Goal: Transaction & Acquisition: Purchase product/service

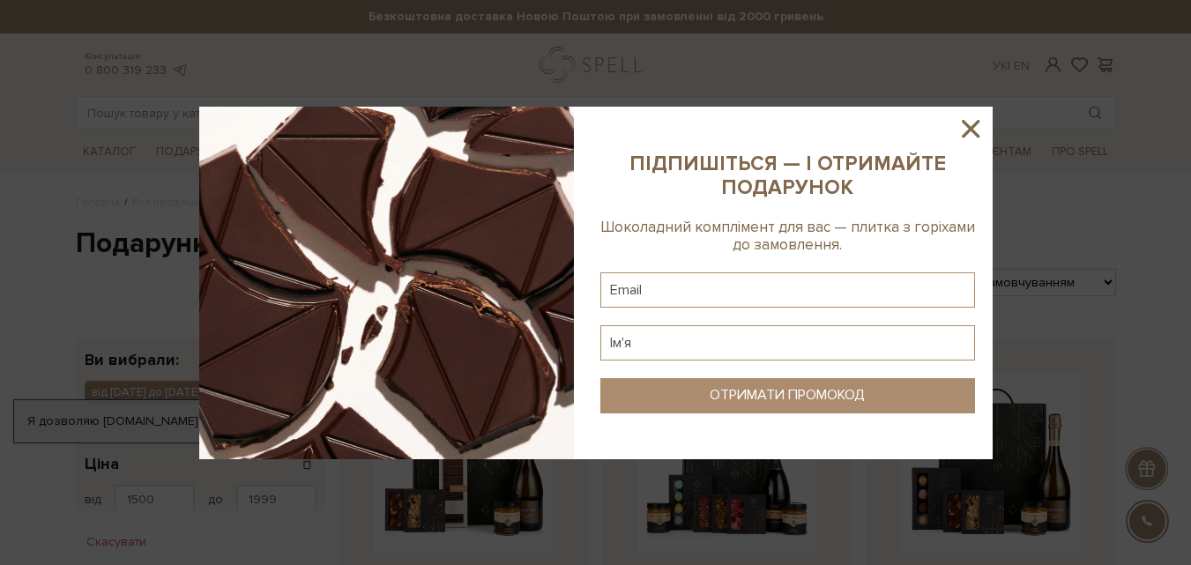
click at [966, 128] on icon at bounding box center [970, 129] width 30 height 30
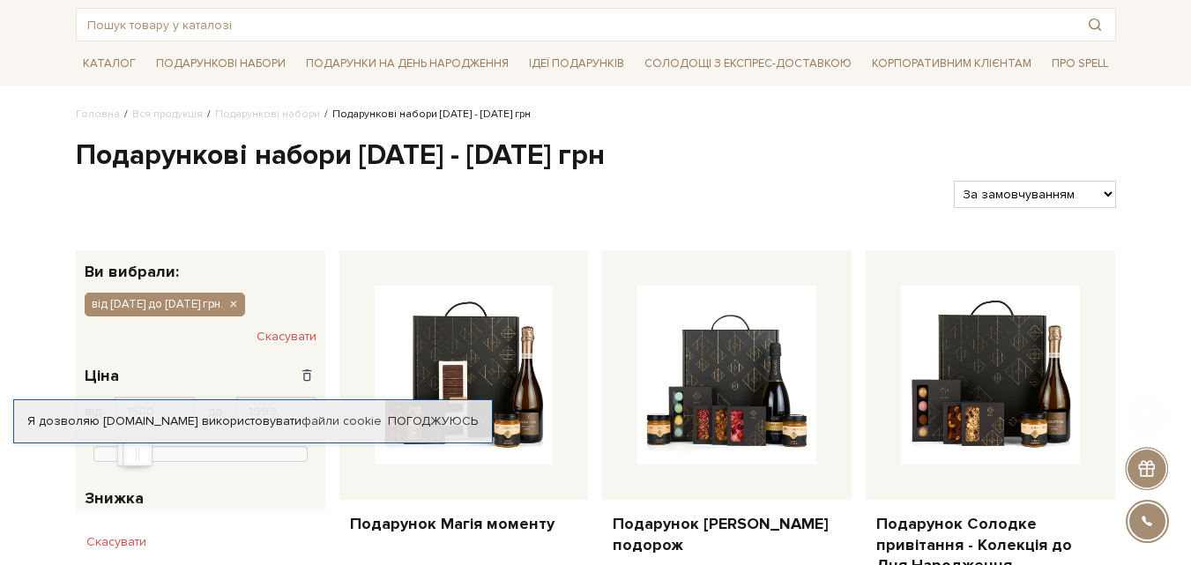
scroll to position [176, 0]
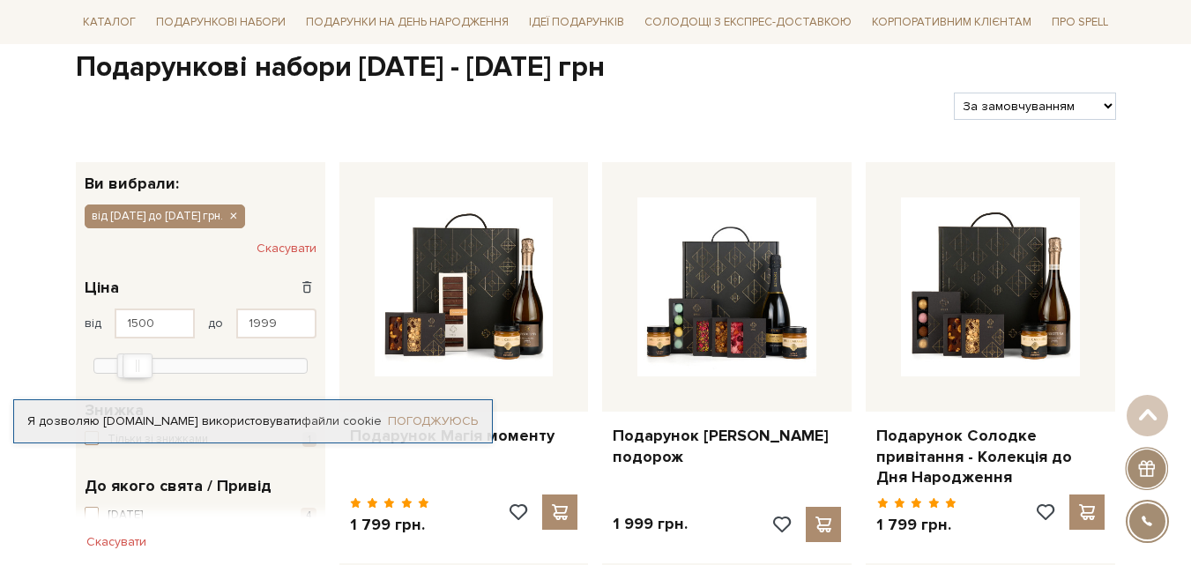
click at [456, 424] on link "Погоджуюсь" at bounding box center [433, 421] width 90 height 16
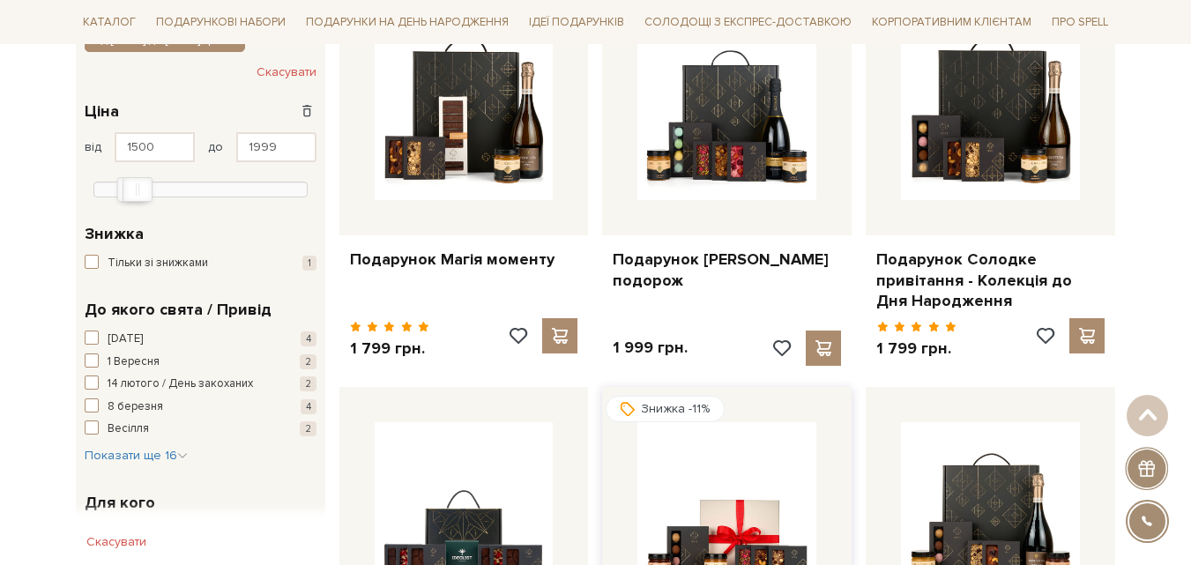
scroll to position [264, 0]
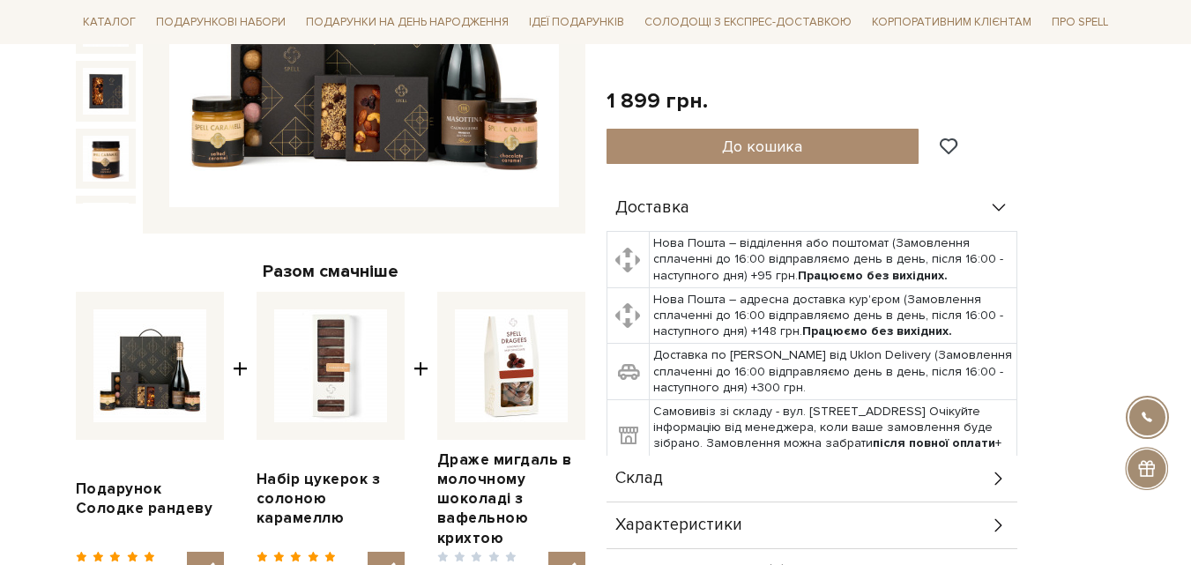
scroll to position [529, 0]
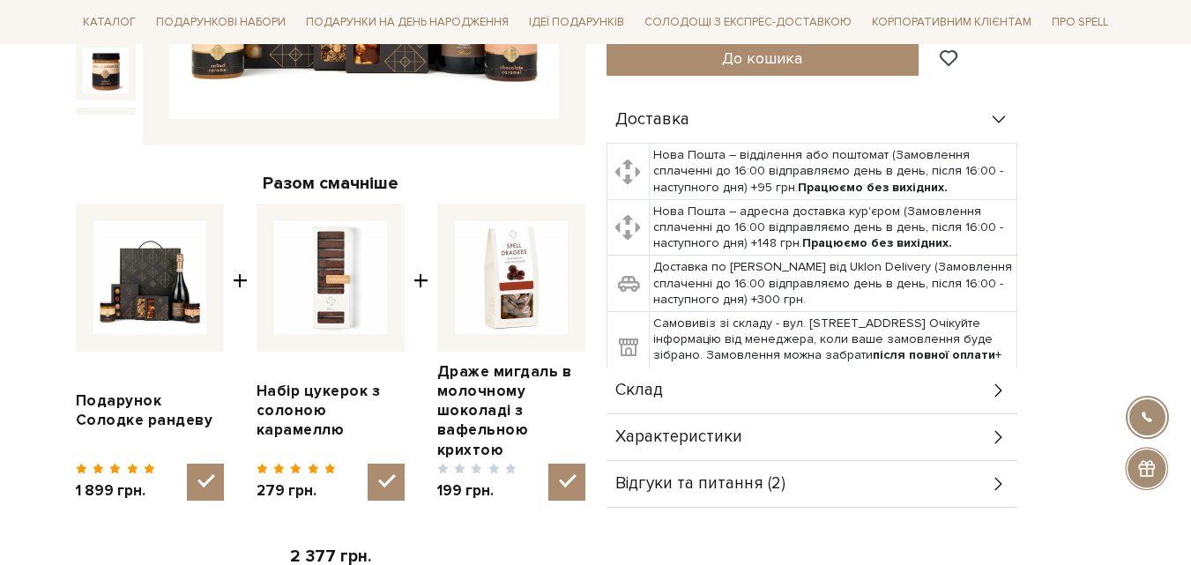
click at [988, 367] on div "Склад" at bounding box center [811, 390] width 411 height 46
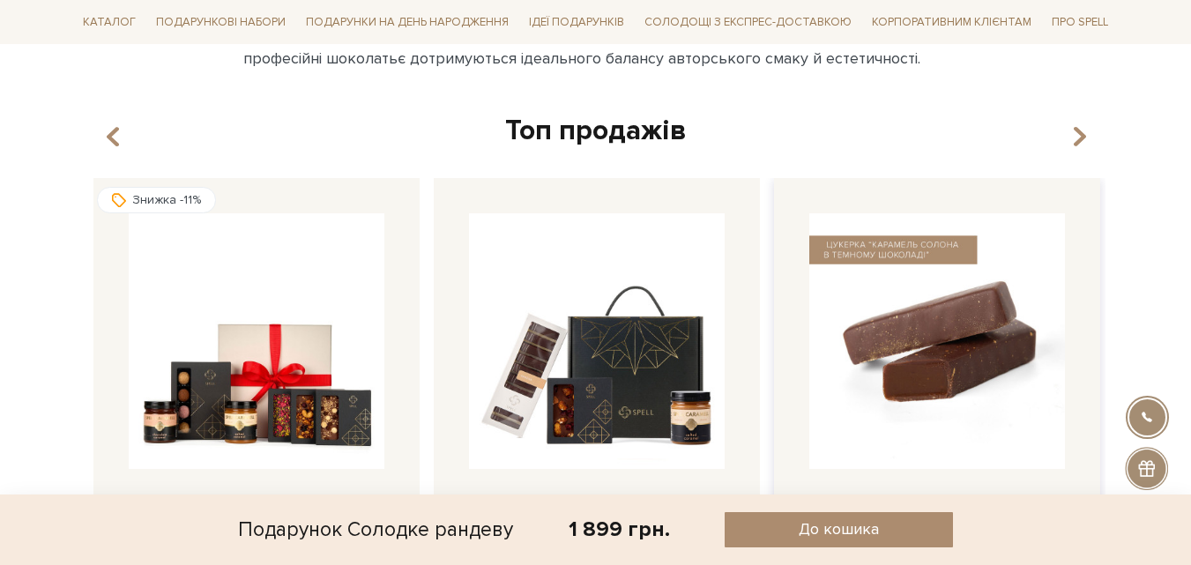
scroll to position [1498, 0]
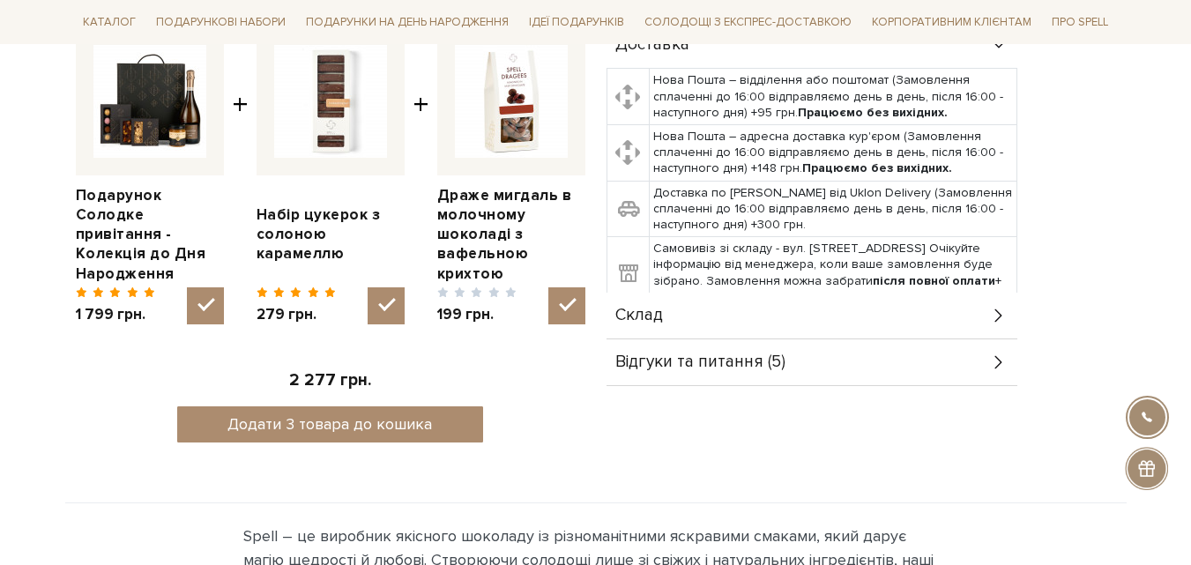
scroll to position [881, 0]
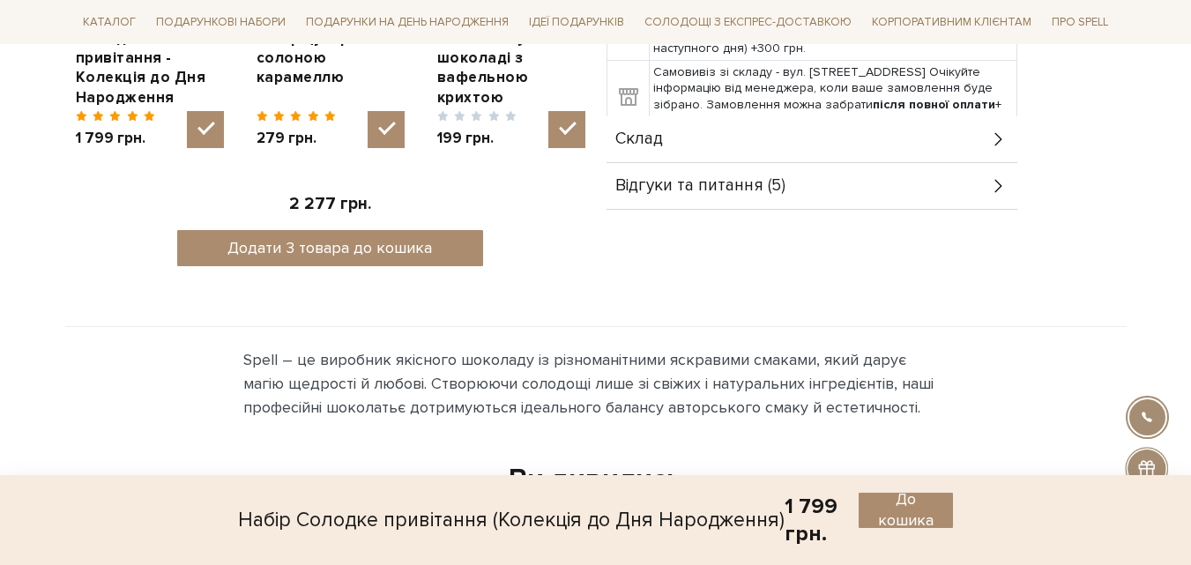
click at [1002, 177] on icon at bounding box center [998, 185] width 19 height 19
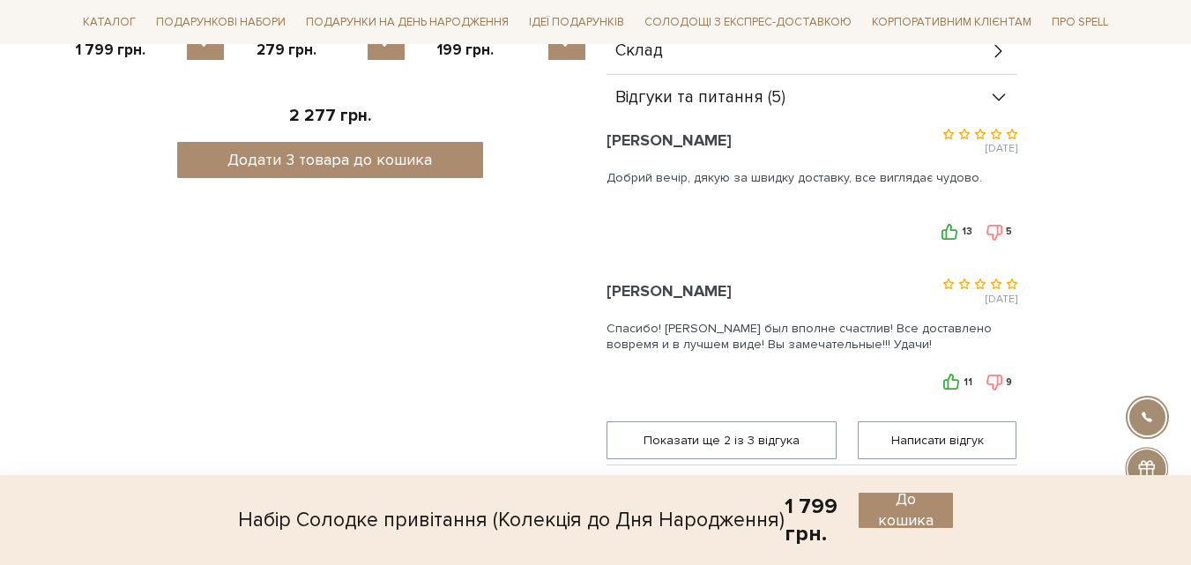
scroll to position [1057, 0]
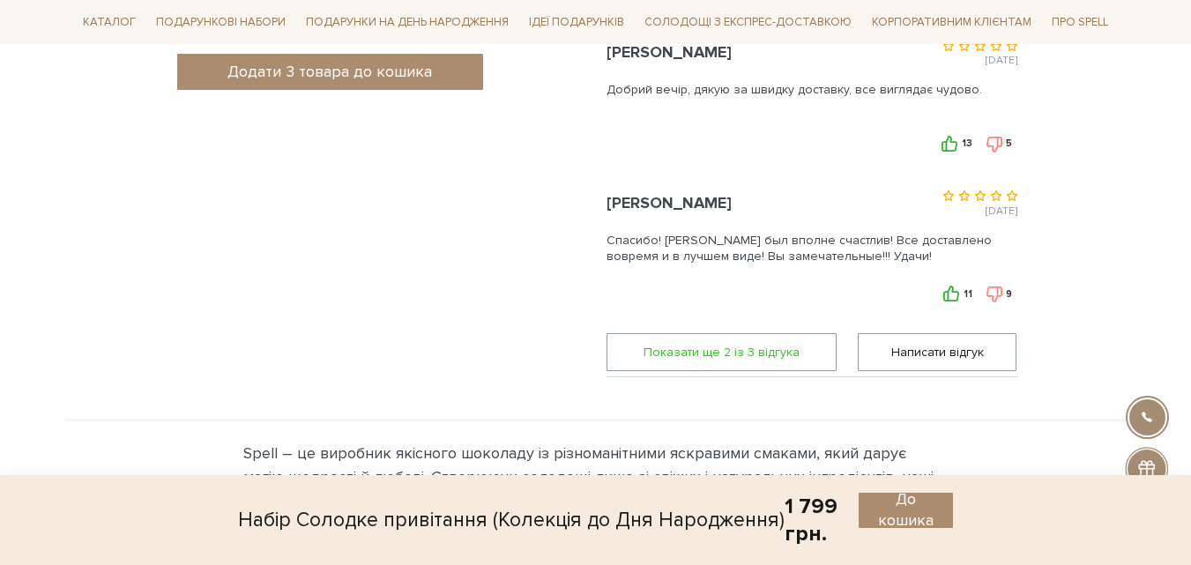
click at [803, 351] on span "Показати ще 2 iз 3 вiдгука" at bounding box center [722, 352] width 208 height 36
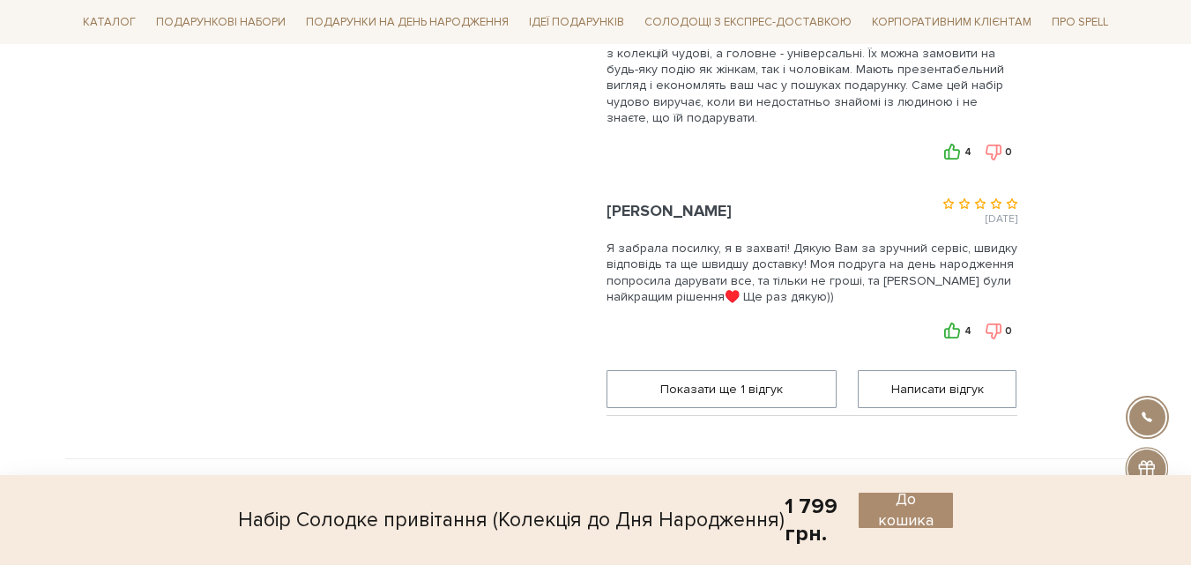
scroll to position [1498, 0]
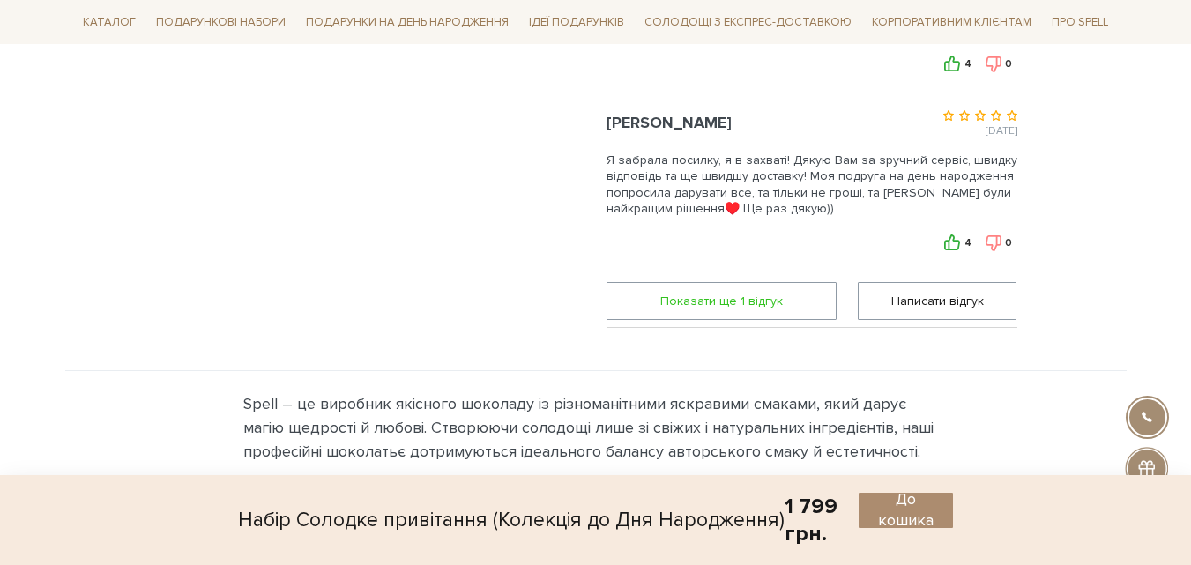
click at [740, 314] on span "Показати ще 1 вiдгук" at bounding box center [722, 301] width 208 height 36
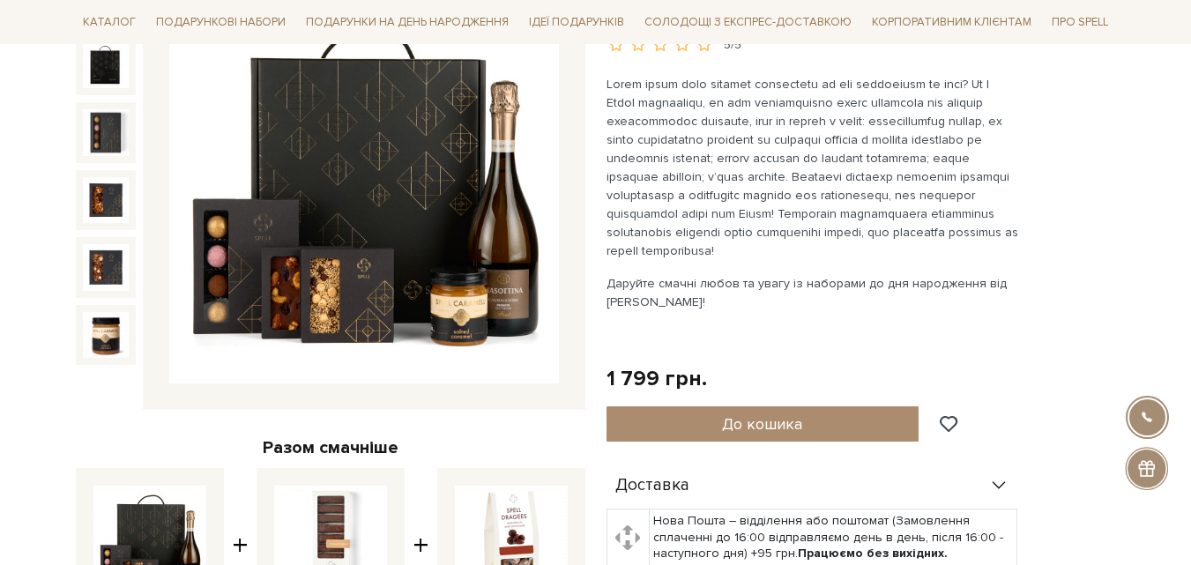
scroll to position [0, 0]
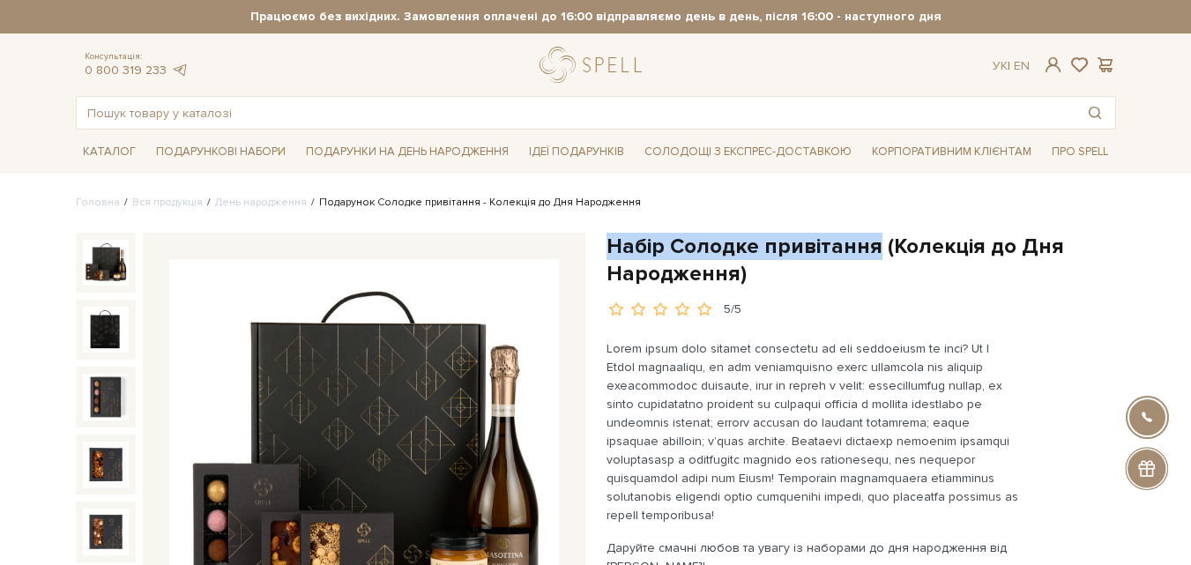
drag, startPoint x: 608, startPoint y: 241, endPoint x: 868, endPoint y: 240, distance: 260.0
click at [868, 240] on h1 "Набір Солодке привітання (Колекція до Дня Народження)" at bounding box center [860, 260] width 509 height 55
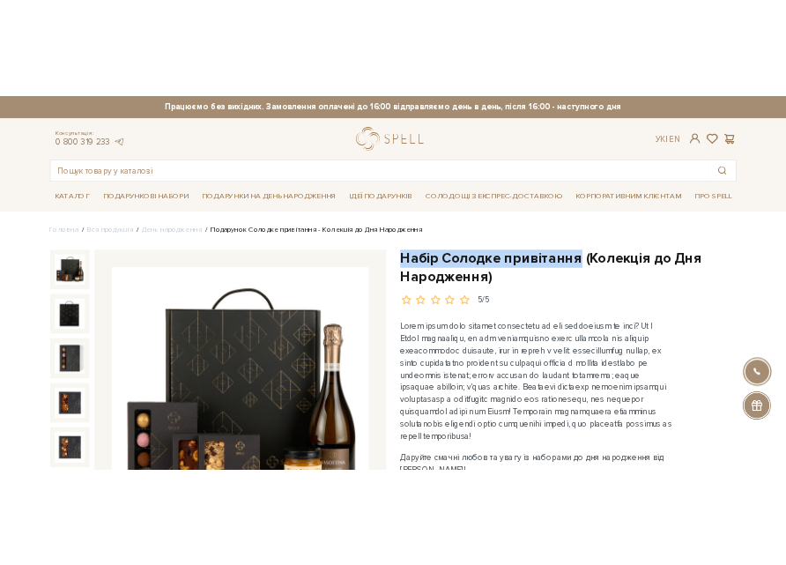
scroll to position [88, 0]
